Goal: Communication & Community: Ask a question

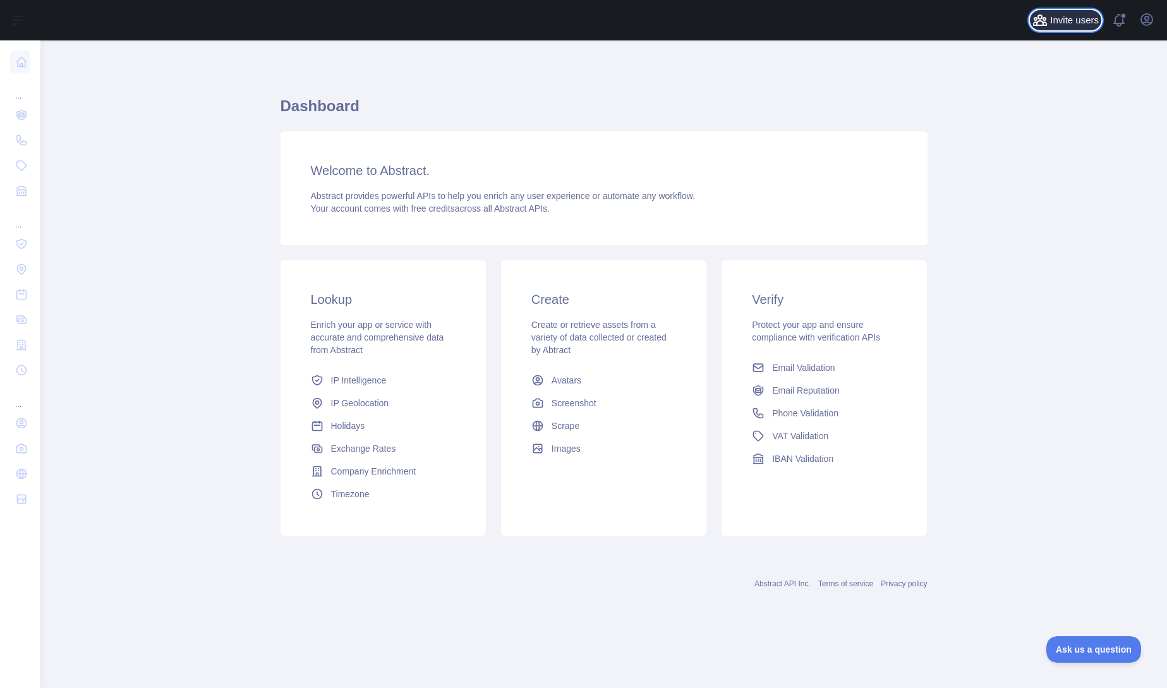
click at [1070, 19] on span "Invite users" at bounding box center [1074, 20] width 49 height 15
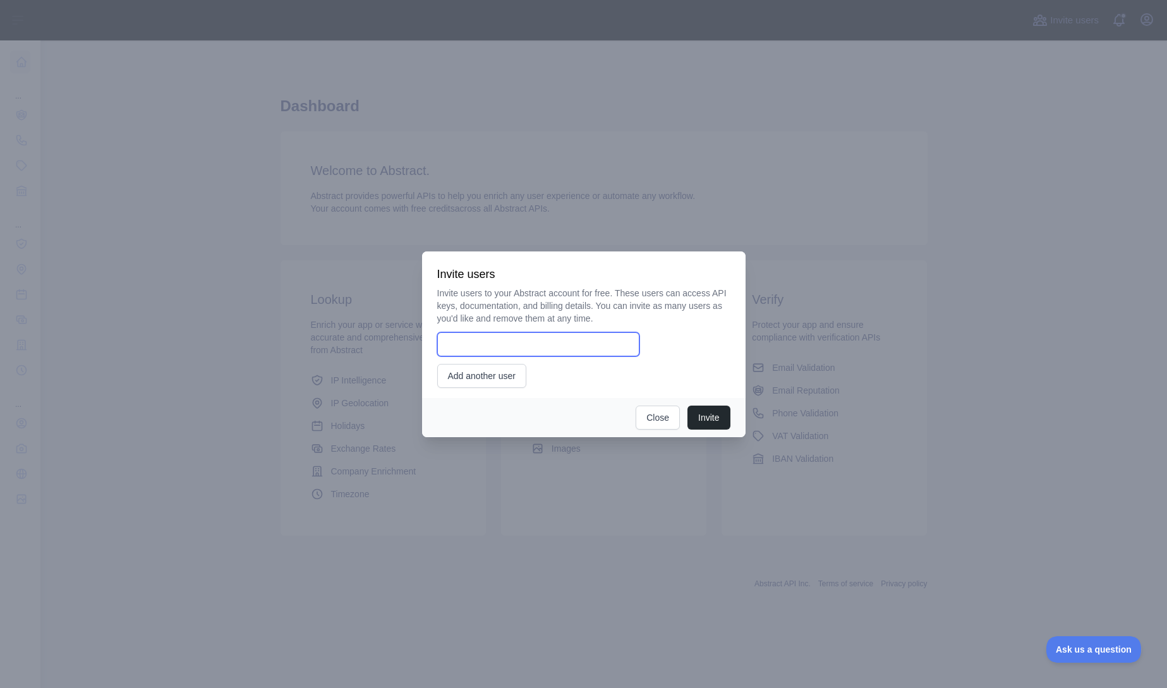
click at [570, 336] on input "email" at bounding box center [538, 344] width 202 height 24
click at [562, 339] on input "email" at bounding box center [538, 344] width 202 height 24
paste input "**********"
type input "**********"
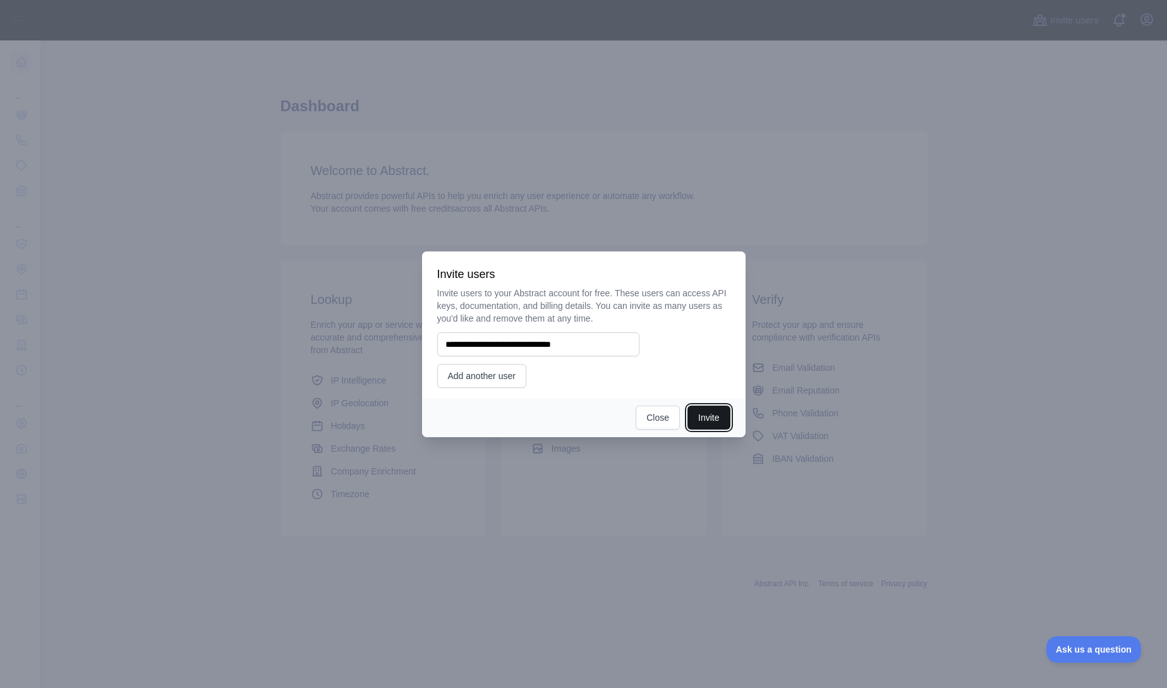
click at [705, 422] on button "Invite" at bounding box center [708, 418] width 42 height 24
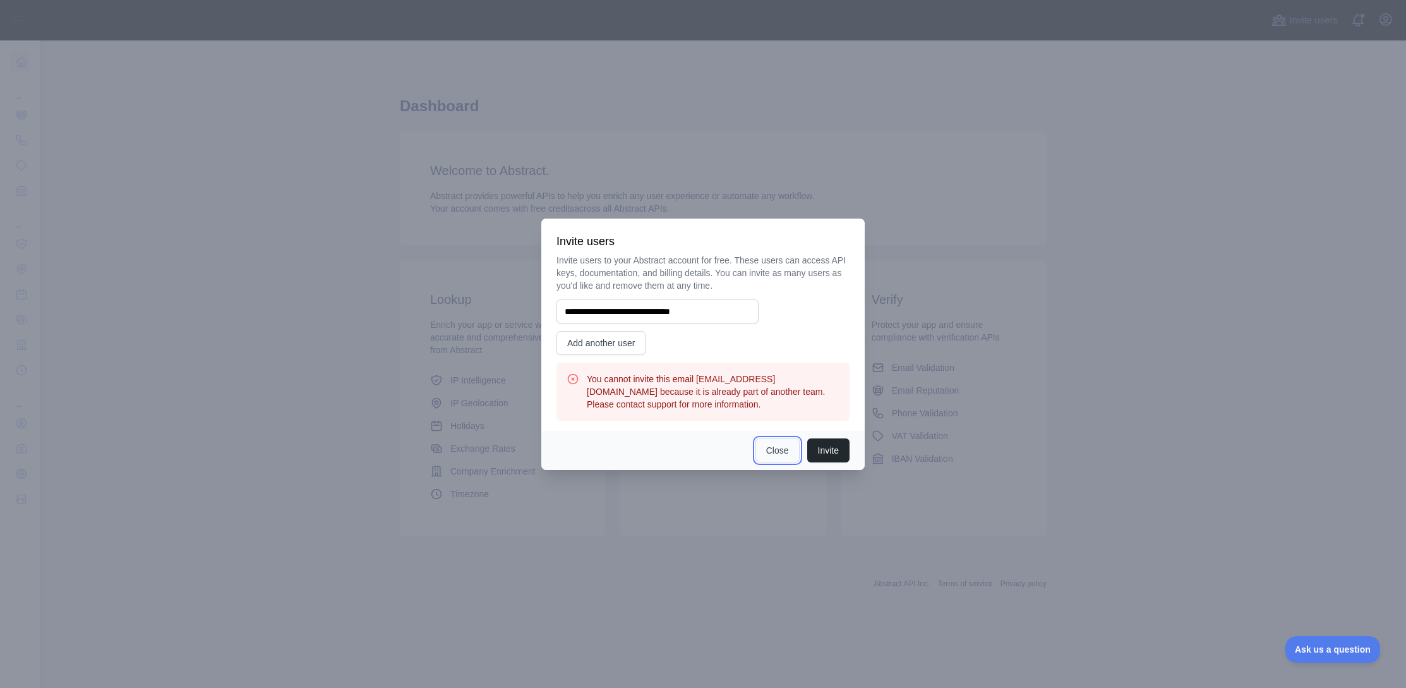
click at [771, 452] on button "Close" at bounding box center [778, 450] width 44 height 24
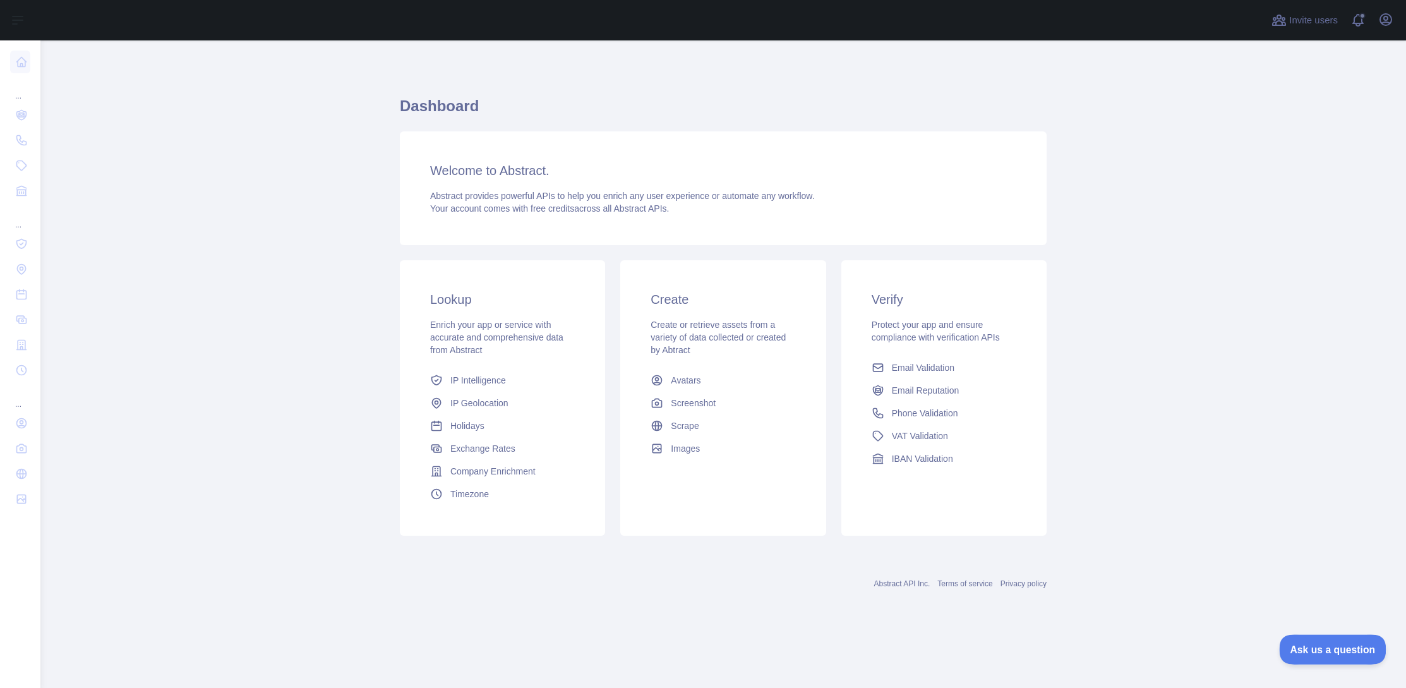
click at [1166, 646] on span "Ask us a question" at bounding box center [1326, 647] width 95 height 9
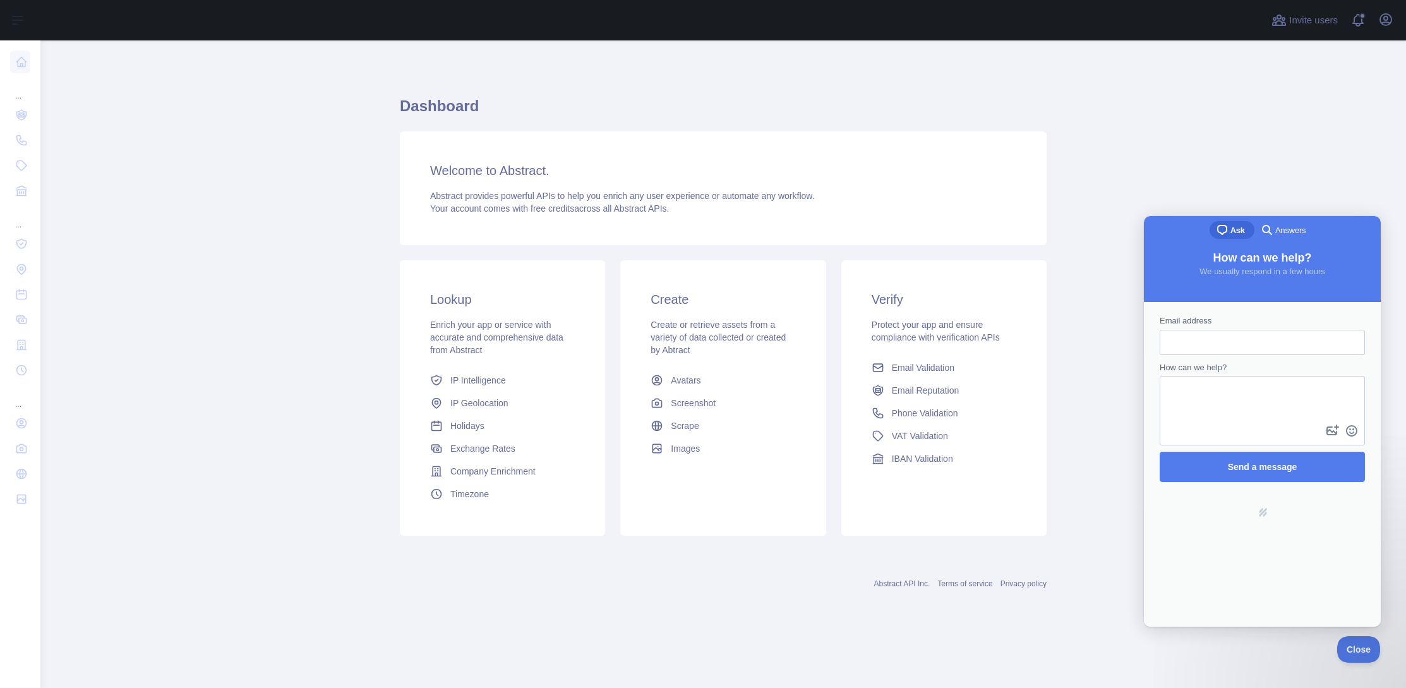
click at [1166, 200] on main "Dashboard Welcome to Abstract. Abstract provides powerful APIs to help you enri…" at bounding box center [723, 364] width 1366 height 648
click at [1165, 198] on main "Dashboard Welcome to Abstract. Abstract provides powerful APIs to help you enri…" at bounding box center [723, 364] width 1366 height 648
click at [1166, 343] on input "Email address" at bounding box center [1262, 342] width 185 height 23
click at [1166, 648] on span "Close" at bounding box center [1355, 647] width 43 height 9
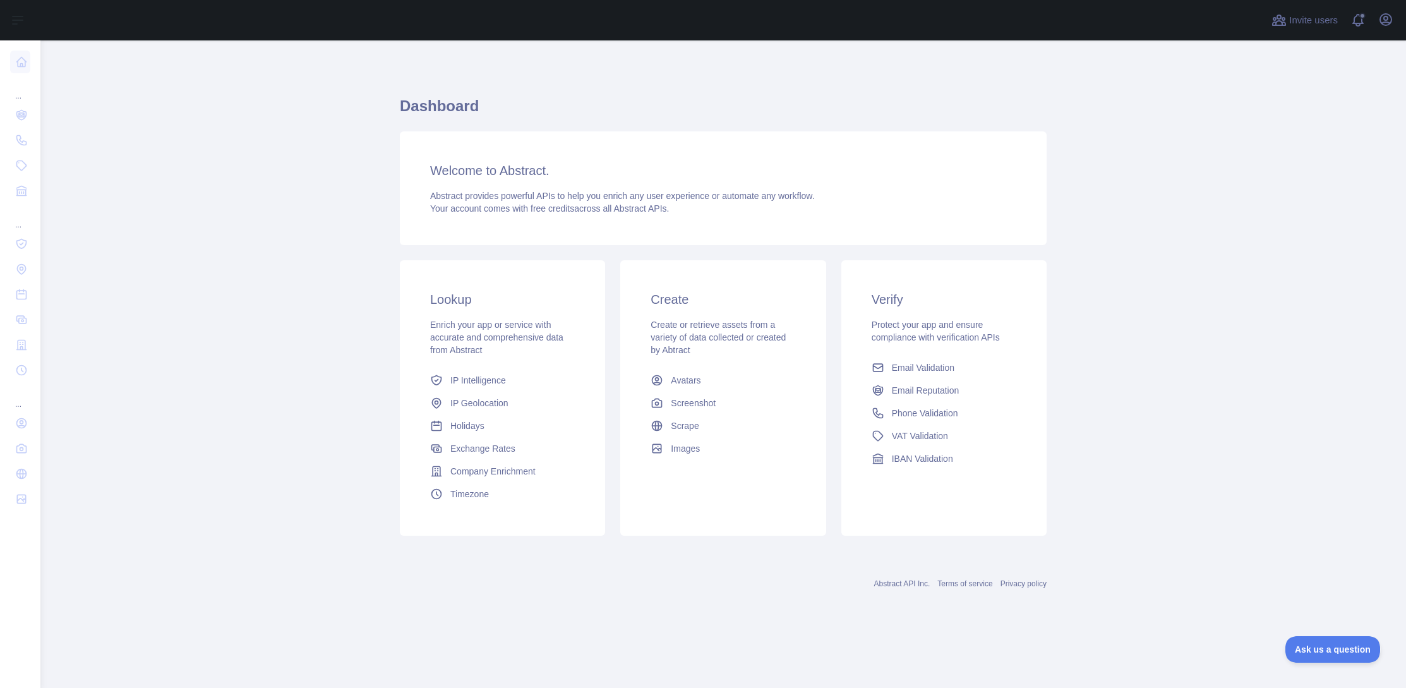
click at [1166, 248] on main "Dashboard Welcome to Abstract. Abstract provides powerful APIs to help you enri…" at bounding box center [723, 364] width 1366 height 648
